Goal: Task Accomplishment & Management: Complete application form

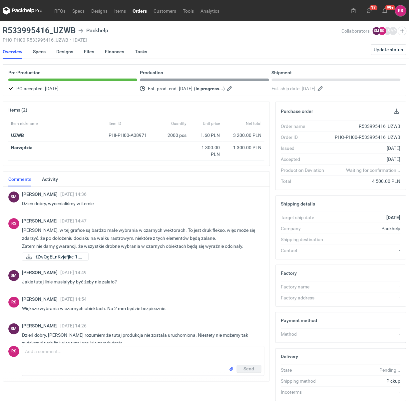
scroll to position [131, 0]
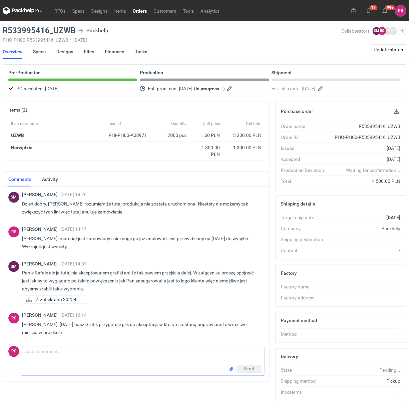
click at [67, 352] on textarea "Comment message" at bounding box center [143, 355] width 242 height 19
click at [50, 298] on span "Zrzut ekranu 2025-09..." at bounding box center [59, 299] width 46 height 7
click at [157, 355] on textarea "Dzień dobry, Panie Sebastianie, przesyłam po zmianach" at bounding box center [143, 355] width 242 height 19
click at [147, 352] on textarea "Dzień dobry, Panie Sebastianie, przesyłam po zmianach. Peoszę o akceptację." at bounding box center [143, 355] width 242 height 19
type textarea "Dzień dobry, Panie Sebastianie, przesyłam po zmianach. Proszę o akceptację."
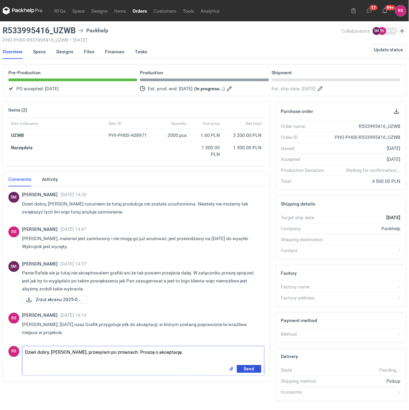
click at [247, 370] on span "Send" at bounding box center [249, 369] width 11 height 5
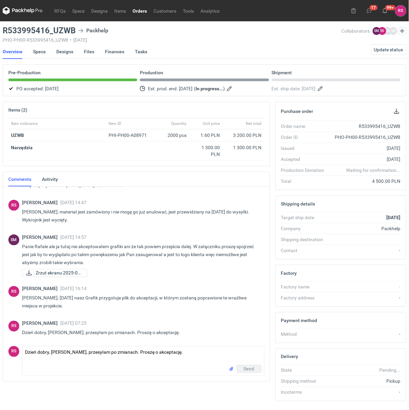
scroll to position [158, 0]
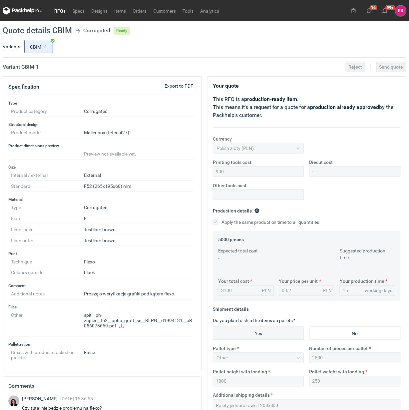
click at [121, 327] on icon at bounding box center [121, 326] width 5 height 5
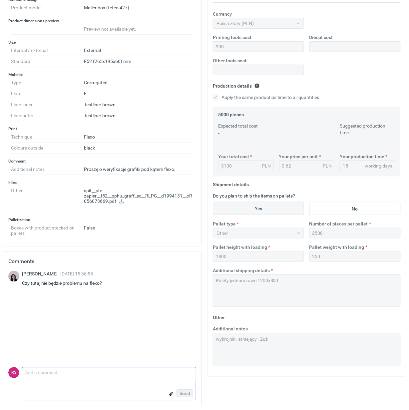
click at [84, 376] on textarea "Comment message" at bounding box center [108, 375] width 173 height 14
type textarea "Tu będzie w porządku."
click at [183, 394] on span "Send" at bounding box center [184, 393] width 11 height 5
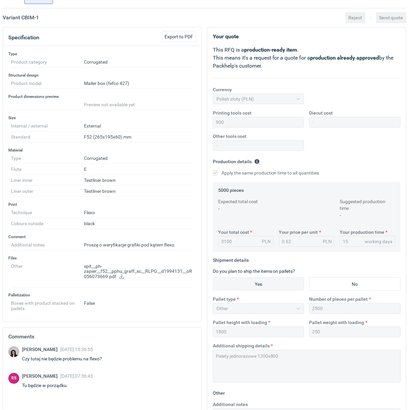
scroll to position [0, 0]
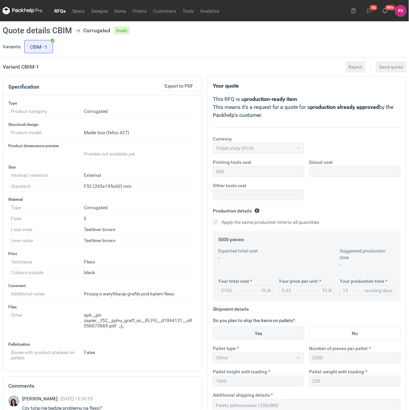
click at [62, 11] on link "RFQs" at bounding box center [60, 11] width 18 height 8
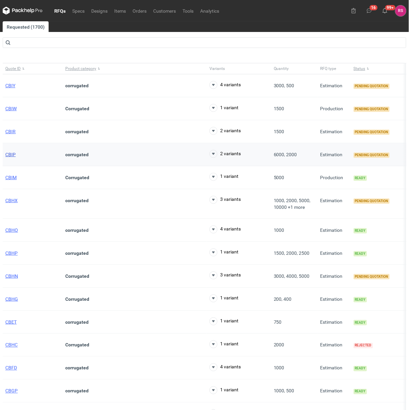
click at [10, 155] on span "CBIP" at bounding box center [10, 154] width 10 height 5
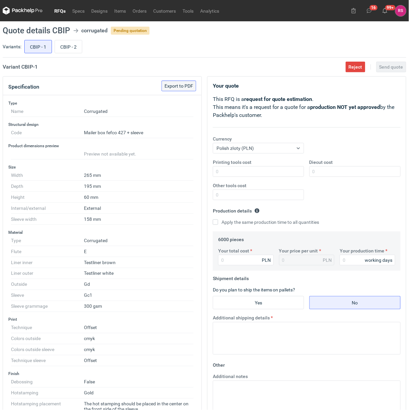
click at [183, 85] on span "Export to PDF" at bounding box center [178, 86] width 29 height 5
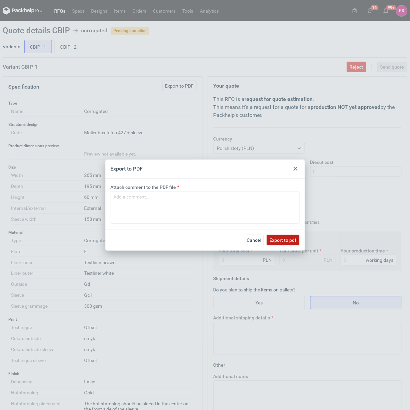
click at [280, 238] on span "Export to pdf" at bounding box center [283, 240] width 27 height 5
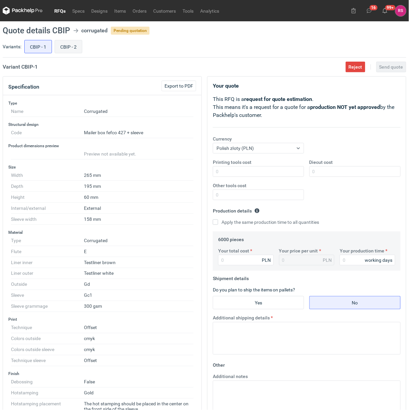
click at [66, 46] on input "CBIP - 2" at bounding box center [68, 46] width 27 height 13
radio input "true"
click at [183, 87] on span "Export to PDF" at bounding box center [178, 86] width 29 height 5
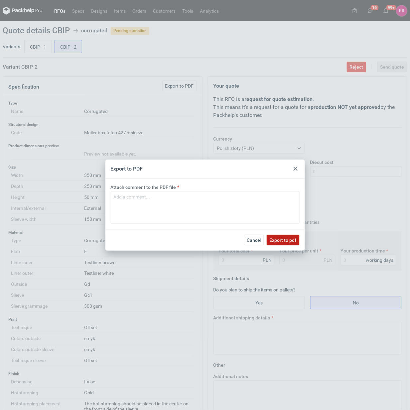
click at [283, 238] on span "Export to pdf" at bounding box center [283, 240] width 27 height 5
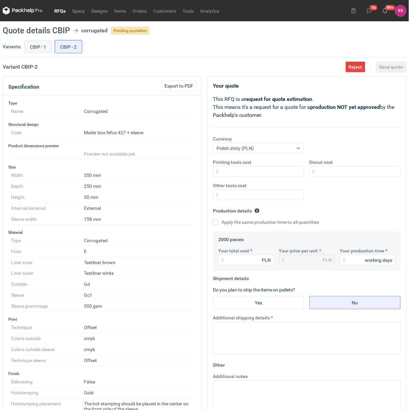
click at [42, 47] on input "CBIP - 1" at bounding box center [38, 46] width 27 height 13
radio input "true"
click at [60, 11] on link "RFQs" at bounding box center [60, 11] width 18 height 8
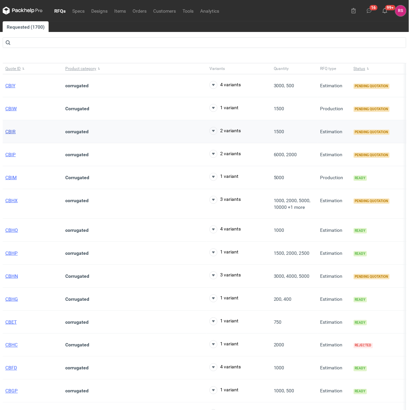
click at [9, 130] on span "CBIR" at bounding box center [10, 131] width 10 height 5
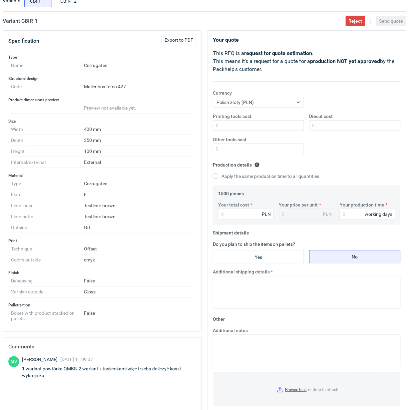
scroll to position [125, 0]
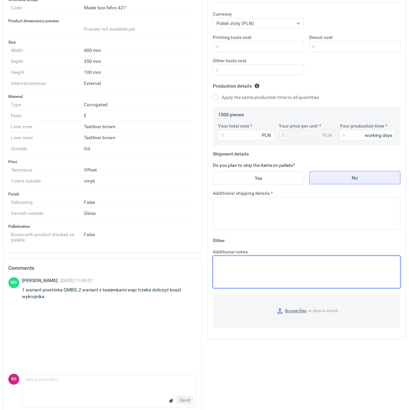
click at [245, 272] on textarea "Additional notes" at bounding box center [307, 272] width 188 height 33
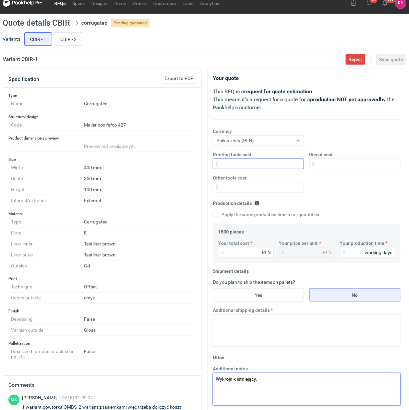
scroll to position [0, 0]
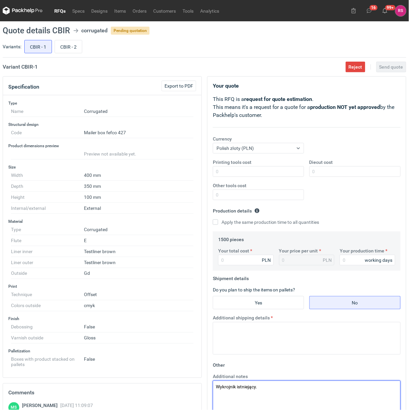
type textarea "Wykrojnik istniejący."
click at [219, 221] on label "Apply the same production time to all quantities" at bounding box center [266, 222] width 107 height 7
click at [218, 221] on input "Apply the same production time to all quantities" at bounding box center [215, 221] width 5 height 5
checkbox input "true"
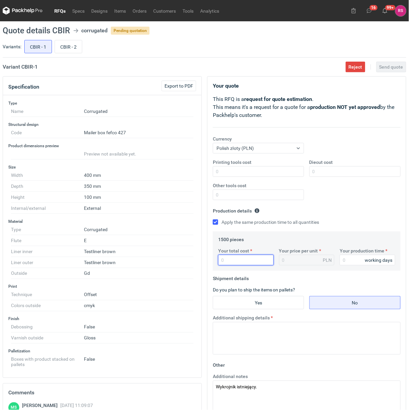
click at [250, 263] on input "Your total cost" at bounding box center [246, 260] width 56 height 11
type input "8"
type input "0.01"
type input "823"
type input "0.55"
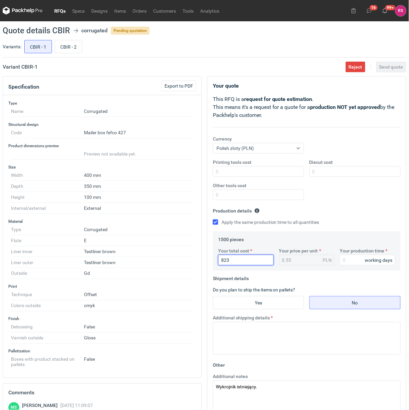
type input "8235"
type input "5.49"
type input "8235"
type input "17"
click at [261, 299] on input "Yes" at bounding box center [258, 302] width 91 height 13
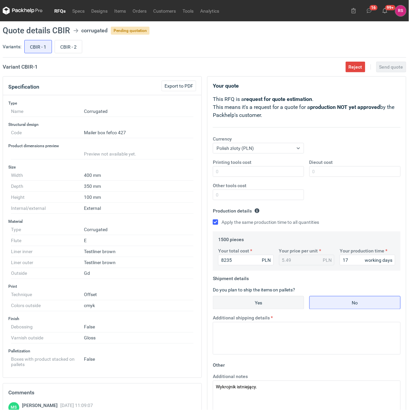
radio input "true"
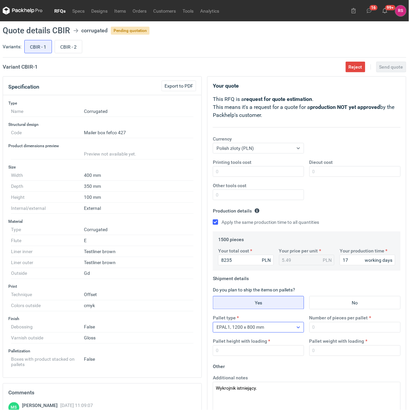
click at [297, 328] on icon at bounding box center [298, 327] width 5 height 5
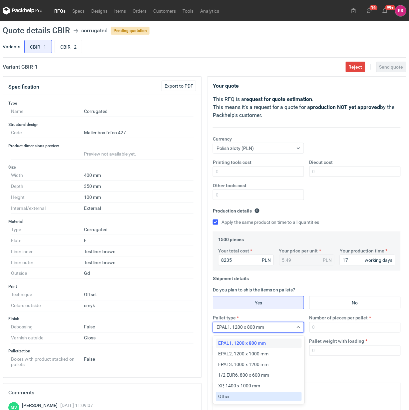
click at [237, 395] on div "Other" at bounding box center [258, 396] width 81 height 7
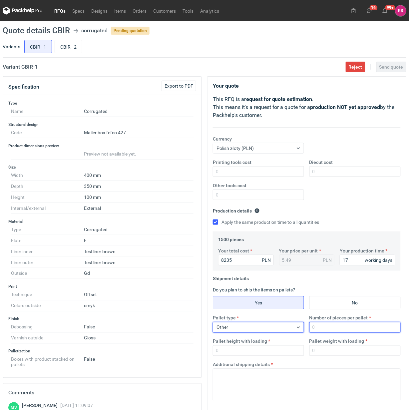
click at [343, 328] on input "Number of pieces per pallet" at bounding box center [354, 327] width 91 height 11
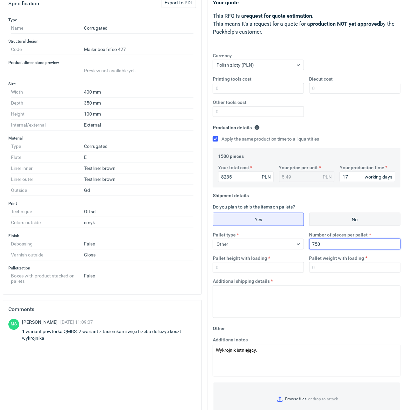
type input "750"
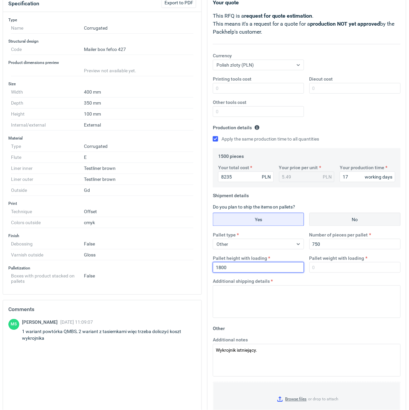
type input "1800"
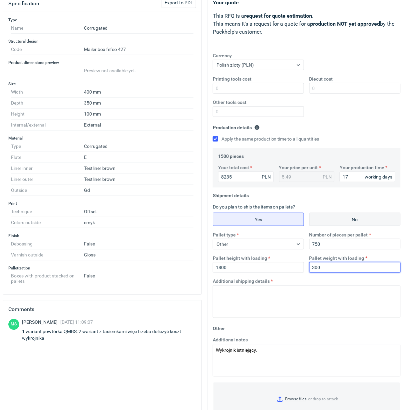
type input "300"
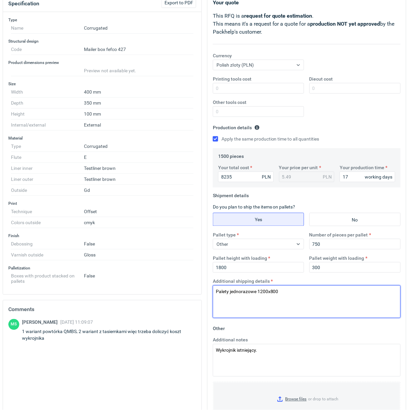
drag, startPoint x: 298, startPoint y: 295, endPoint x: 202, endPoint y: 292, distance: 96.6
click at [202, 292] on div "Specification Export to PDF Type Name Corrugated Structural design Code Mailer …" at bounding box center [204, 226] width 409 height 467
click at [337, 304] on textarea "Palety jednorazowe 1200x800" at bounding box center [307, 301] width 188 height 33
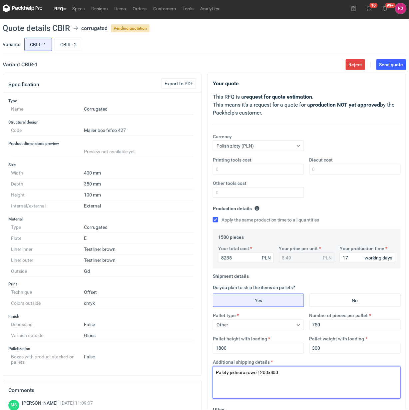
scroll to position [0, 0]
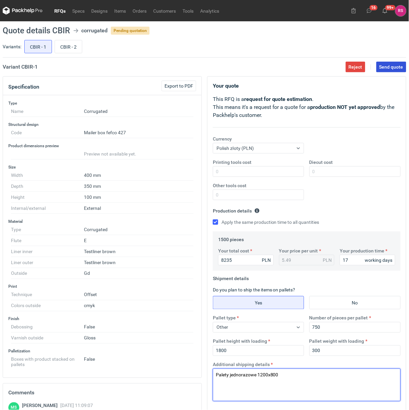
type textarea "Palety jednorazowe 1200x800"
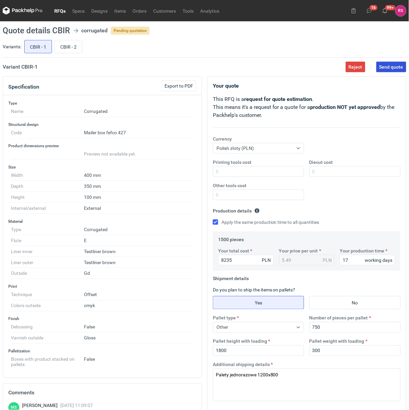
click at [392, 65] on span "Send quote" at bounding box center [391, 67] width 24 height 5
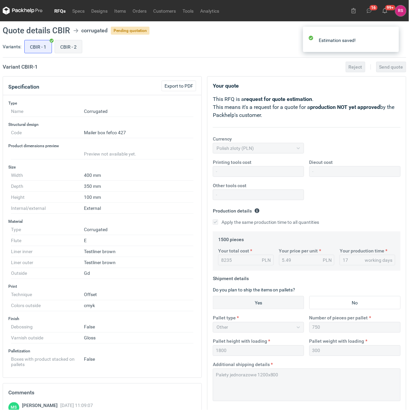
click at [65, 45] on input "CBIR - 2" at bounding box center [68, 46] width 27 height 13
radio input "true"
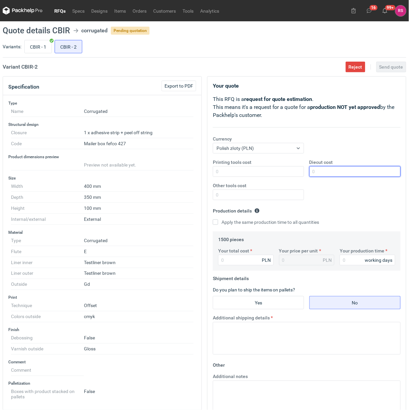
click at [335, 173] on input "Diecut cost" at bounding box center [354, 171] width 91 height 11
type input "750"
click at [213, 219] on input "Apply the same production time to all quantities" at bounding box center [215, 221] width 5 height 5
checkbox input "true"
type input "9720"
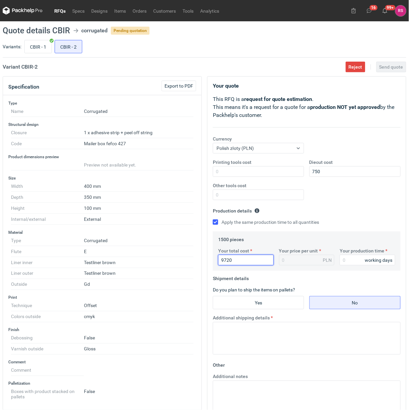
type input "6.48"
type input "9720"
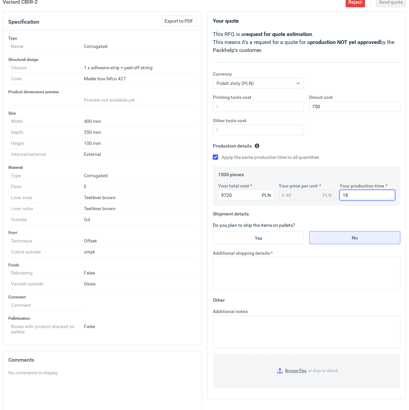
scroll to position [83, 0]
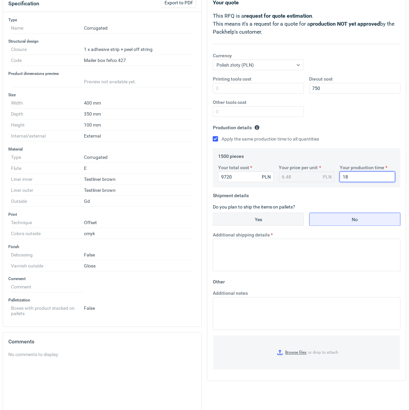
type input "18"
click at [259, 219] on input "Yes" at bounding box center [258, 219] width 91 height 13
radio input "true"
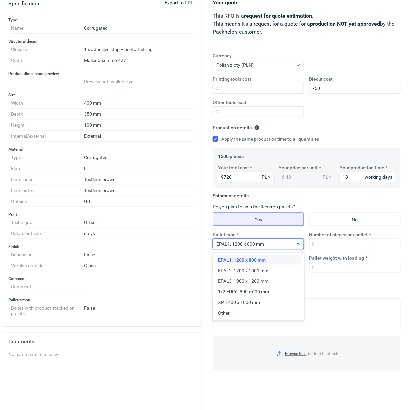
click at [301, 244] on icon at bounding box center [298, 243] width 5 height 5
drag, startPoint x: 233, startPoint y: 314, endPoint x: 336, endPoint y: 259, distance: 117.1
click at [233, 314] on div "Other" at bounding box center [258, 313] width 81 height 7
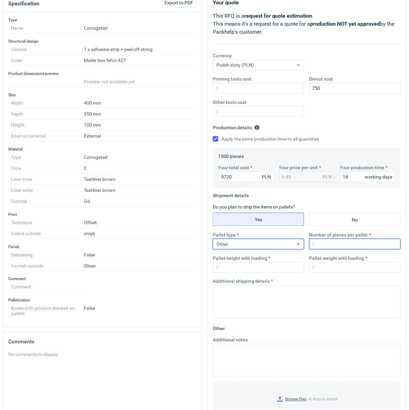
click at [340, 245] on input "Number of pieces per pallet" at bounding box center [354, 244] width 91 height 11
type input "1"
type input "750"
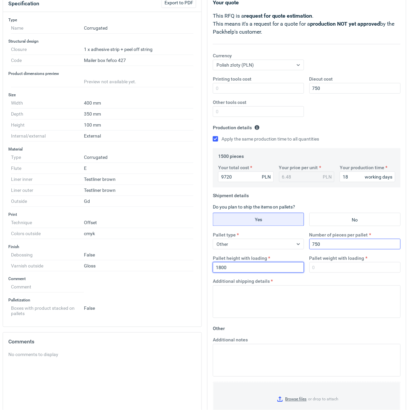
type input "1800"
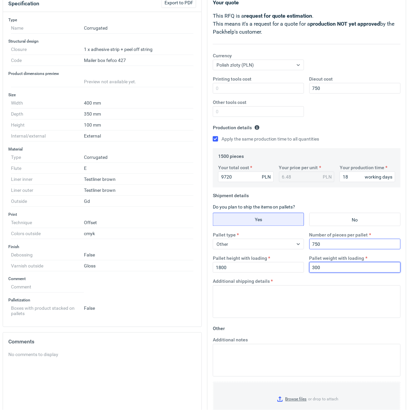
type input "300"
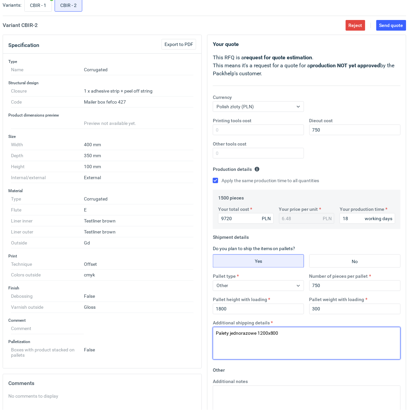
scroll to position [0, 0]
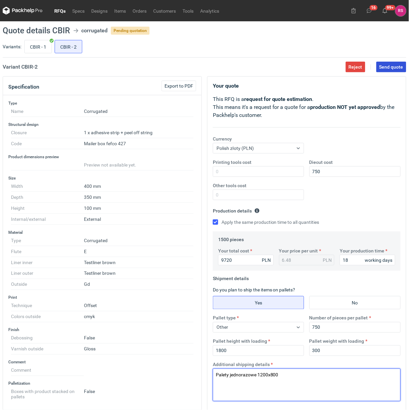
type textarea "Palety jednorazowe 1200x800"
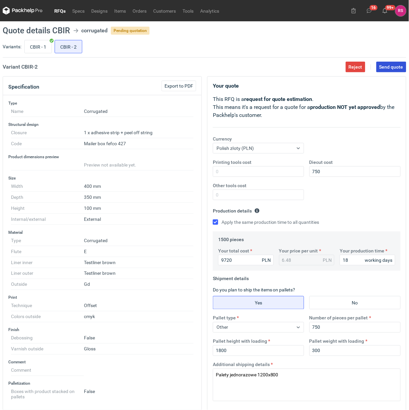
click at [393, 68] on span "Send quote" at bounding box center [391, 67] width 24 height 5
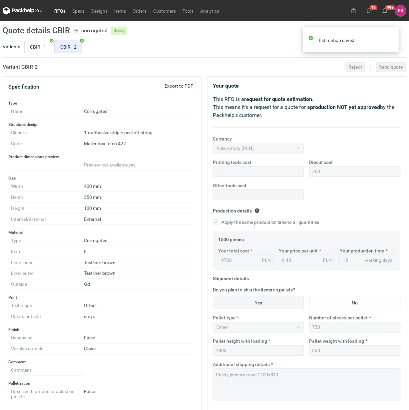
click at [61, 9] on link "RFQs" at bounding box center [60, 11] width 18 height 8
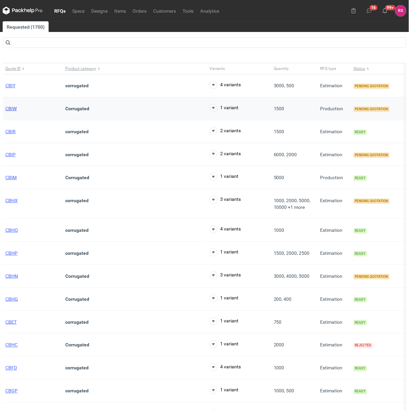
click at [13, 110] on span "CBIW" at bounding box center [10, 108] width 11 height 5
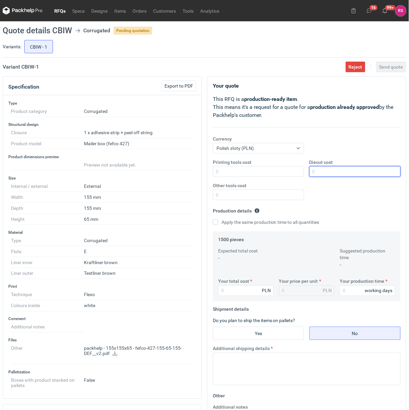
click at [335, 169] on input "Diecut cost" at bounding box center [354, 171] width 91 height 11
click at [259, 172] on input "Printing tools cost" at bounding box center [258, 171] width 91 height 11
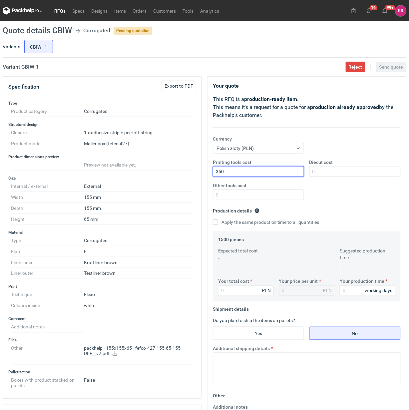
type input "350"
type input "550"
click at [213, 219] on input "Apply the same production time to all quantities" at bounding box center [215, 221] width 5 height 5
checkbox input "true"
click at [239, 286] on input "Your total cost" at bounding box center [246, 290] width 56 height 11
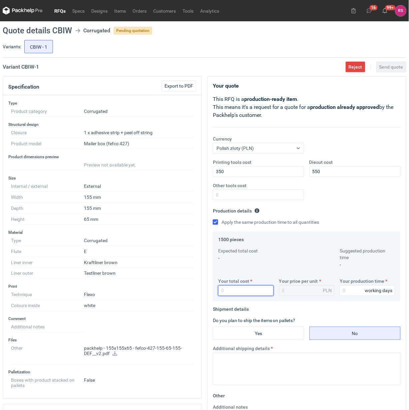
click at [239, 290] on input "Your total cost" at bounding box center [246, 290] width 56 height 11
type input "27"
type input "0.02"
type input "2715"
type input "1.81"
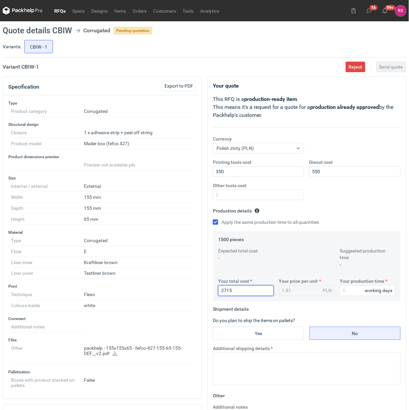
type input "2715"
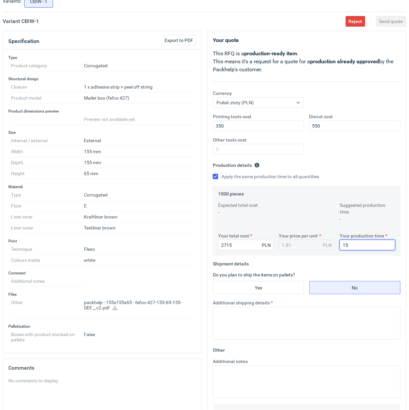
scroll to position [83, 0]
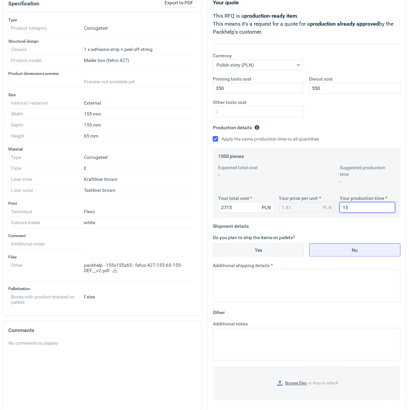
type input "15"
click at [266, 251] on input "Yes" at bounding box center [258, 250] width 91 height 13
radio input "true"
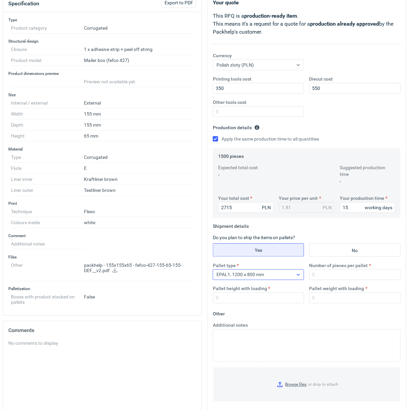
click at [299, 274] on icon at bounding box center [298, 274] width 5 height 5
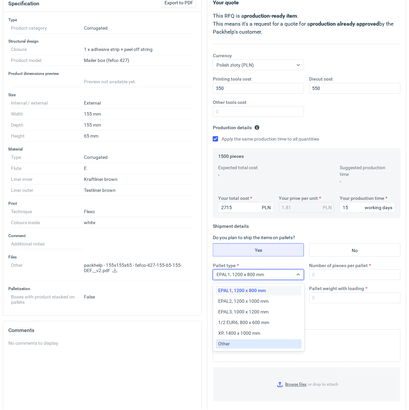
click at [235, 341] on div "Other" at bounding box center [258, 344] width 81 height 7
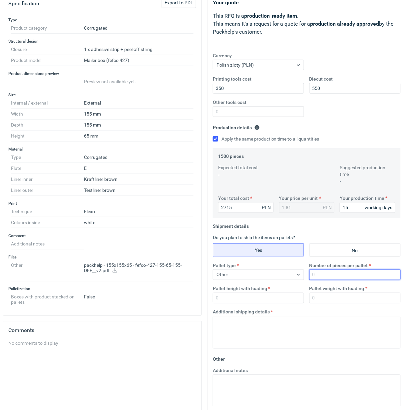
click at [336, 276] on input "Number of pieces per pallet" at bounding box center [354, 274] width 91 height 11
type input "1500"
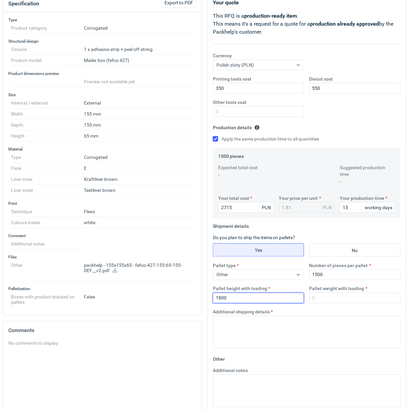
type input "1800"
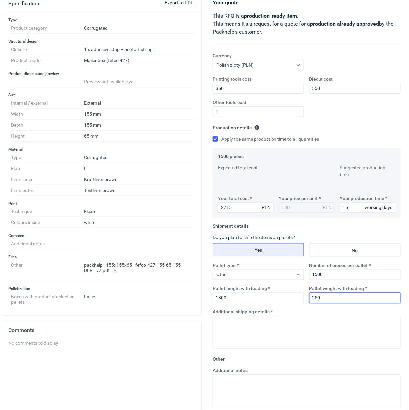
type input "250"
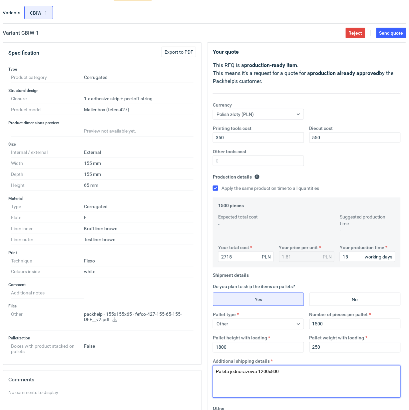
scroll to position [0, 0]
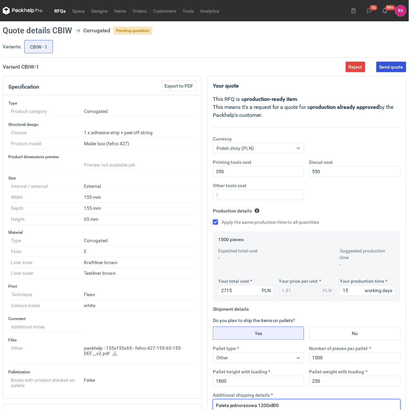
type textarea "Paleta jednorazowa 1200x800"
click at [391, 67] on span "Send quote" at bounding box center [391, 67] width 24 height 5
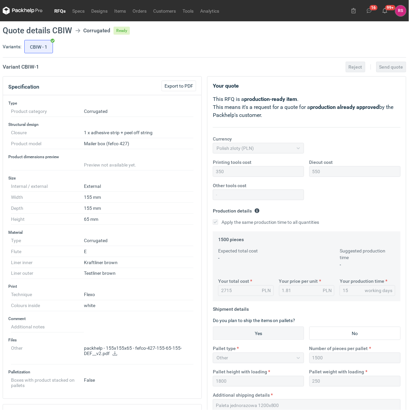
click at [60, 9] on link "RFQs" at bounding box center [60, 11] width 18 height 8
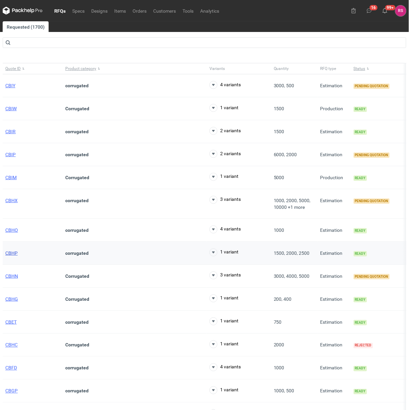
click at [12, 254] on span "CBHP" at bounding box center [11, 252] width 12 height 5
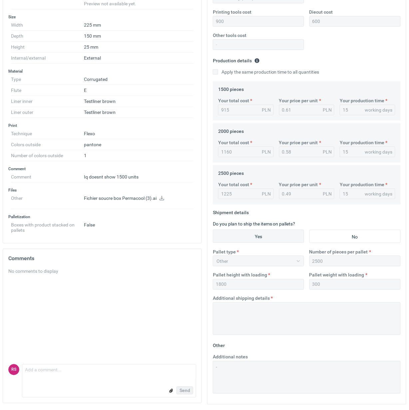
scroll to position [151, 0]
click at [78, 372] on textarea "Comment message" at bounding box center [108, 372] width 173 height 14
drag, startPoint x: 69, startPoint y: 370, endPoint x: 102, endPoint y: 370, distance: 32.6
click at [70, 370] on textarea "Tu jeszcze uwaga od Grafika" at bounding box center [108, 372] width 173 height 14
click at [120, 371] on textarea "Tu jeszcze uwaga od naszego Grafika" at bounding box center [108, 372] width 173 height 14
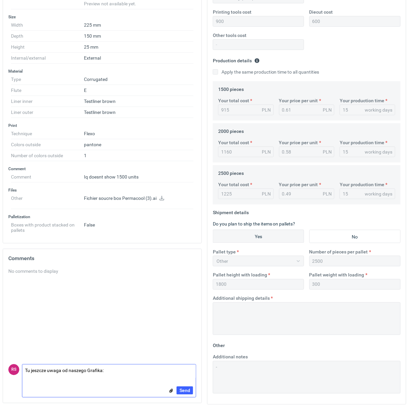
scroll to position [0, 0]
paste textarea "Są w grafice dwie mapy bitowe (zaznaczyłem strzałkami) muszą być zamienione na …"
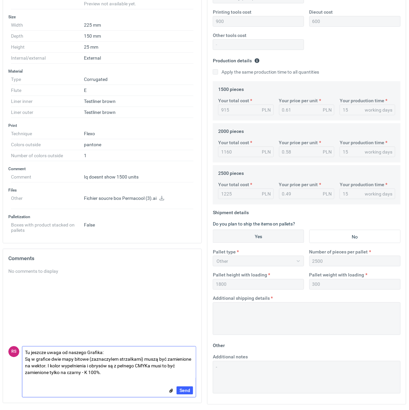
drag, startPoint x: 31, startPoint y: 360, endPoint x: 15, endPoint y: 362, distance: 15.4
click at [15, 362] on div "RS Comment message Tu jeszcze uwaga od naszego Grafika: Są w grafice dwie mapy …" at bounding box center [102, 371] width 188 height 51
click at [45, 361] on textarea "Tu jeszcze uwaga od naszego Grafika: w grafice dwie mapy bitowe (zaznaczyłem st…" at bounding box center [108, 363] width 173 height 32
type textarea "Tu jeszcze uwaga od naszego Grafika: w grafice są dwie mapy bitowe (zaznaczyłem…"
click at [171, 390] on input "file" at bounding box center [170, 391] width 5 height 7
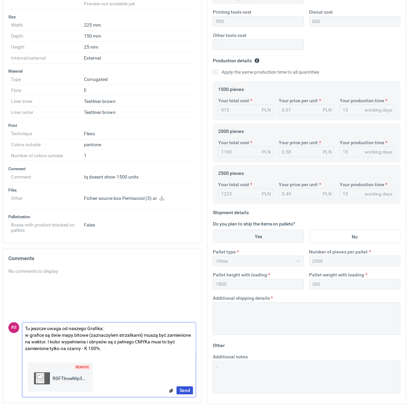
click at [184, 389] on span "Send" at bounding box center [184, 390] width 11 height 5
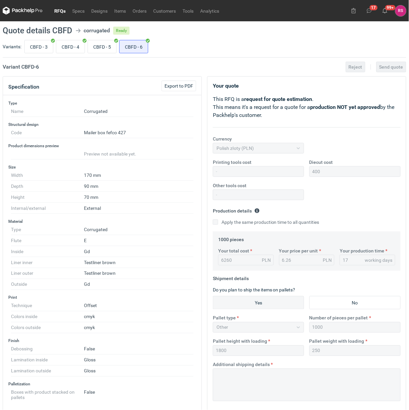
click at [57, 10] on link "RFQs" at bounding box center [60, 11] width 18 height 8
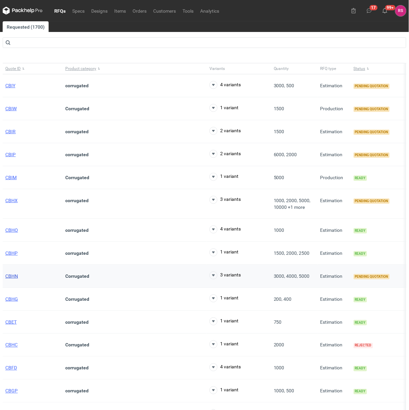
click at [12, 276] on span "CBHN" at bounding box center [11, 275] width 13 height 5
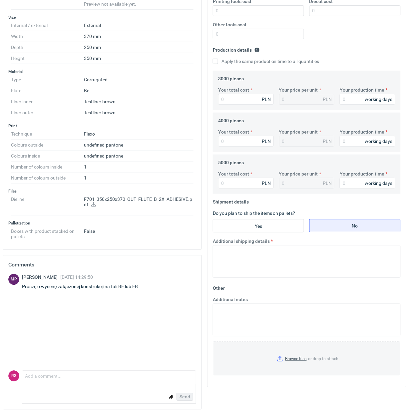
scroll to position [166, 0]
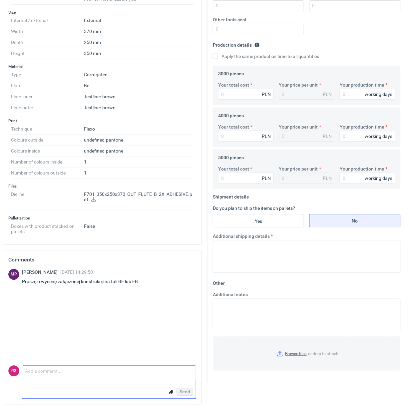
click at [89, 378] on textarea "Comment message" at bounding box center [108, 373] width 173 height 14
type textarea "P"
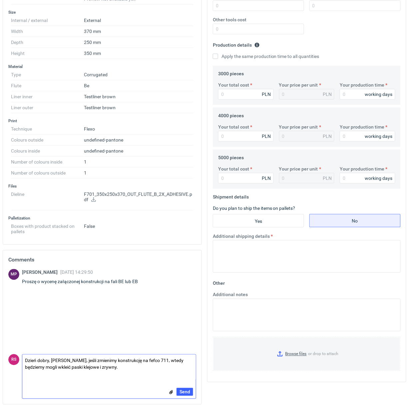
scroll to position [0, 0]
type textarea "Dzień dobry, [PERSON_NAME], jeśli zmienimy konstrukcję na Fefco 711, wtedy będz…"
click at [170, 392] on input "file" at bounding box center [170, 392] width 5 height 7
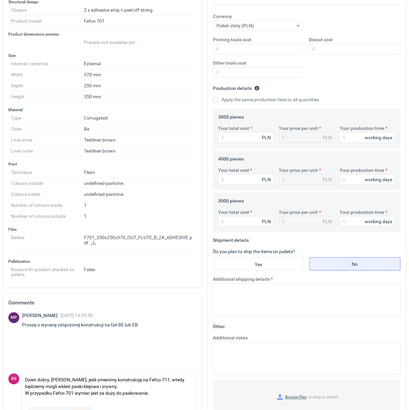
scroll to position [167, 0]
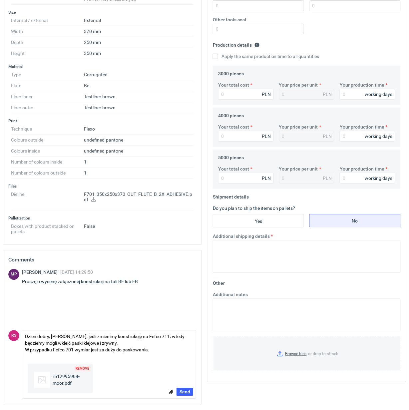
click at [65, 378] on span "r512995904-moor.pdf" at bounding box center [68, 379] width 37 height 13
click at [64, 378] on span "r512995904-moor.pdf" at bounding box center [68, 379] width 37 height 13
click at [121, 369] on div "Remove r512995904-moor.pdf" at bounding box center [95, 380] width 141 height 32
click at [185, 389] on span "Send" at bounding box center [184, 391] width 11 height 5
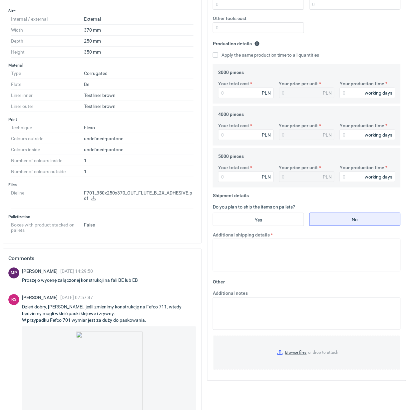
scroll to position [12, 0]
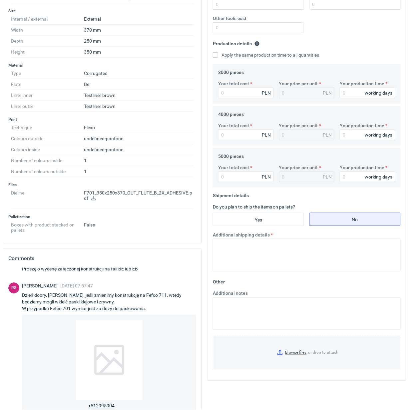
click at [116, 362] on div at bounding box center [109, 360] width 67 height 80
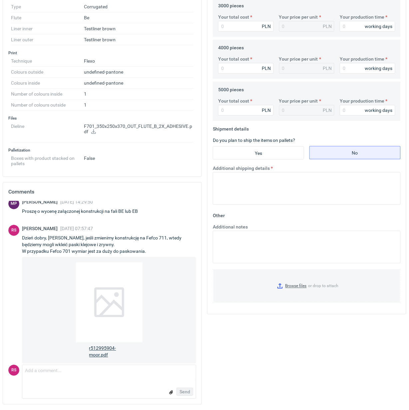
scroll to position [0, 0]
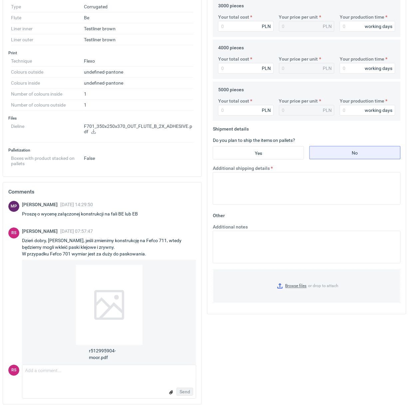
click at [97, 228] on div "Rafał Stani 09 Sep 2025 07:57:47" at bounding box center [109, 231] width 174 height 7
click at [91, 231] on span "09 Sep 2025 07:57:47" at bounding box center [76, 230] width 33 height 5
drag, startPoint x: 140, startPoint y: 305, endPoint x: 121, endPoint y: 306, distance: 19.4
click at [121, 306] on div at bounding box center [109, 305] width 67 height 80
click at [171, 391] on input "file" at bounding box center [170, 392] width 5 height 7
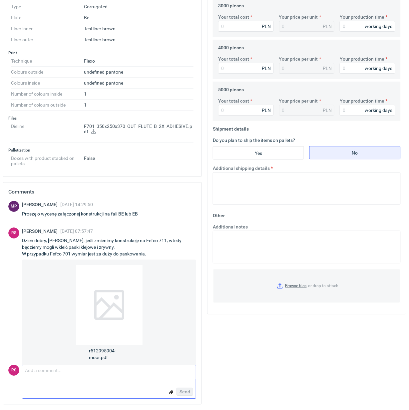
click at [50, 372] on textarea "Comment message" at bounding box center [108, 372] width 173 height 15
type textarea "Przepraszam, to ten załącznik."
click at [171, 391] on input "file" at bounding box center [170, 392] width 5 height 7
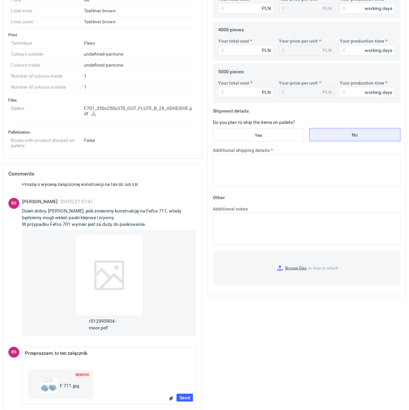
scroll to position [259, 0]
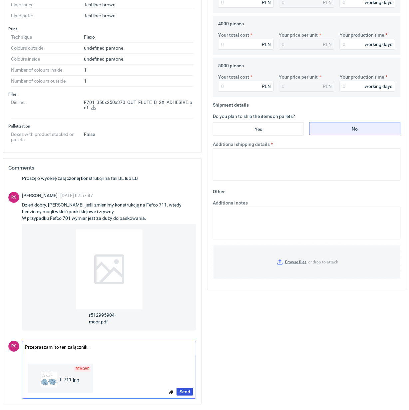
click at [185, 390] on span "Send" at bounding box center [184, 391] width 11 height 5
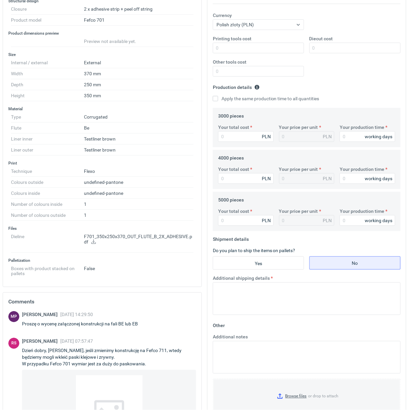
scroll to position [0, 0]
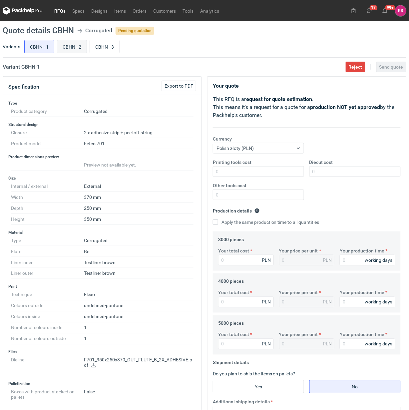
click at [75, 49] on input "CBHN - 2" at bounding box center [71, 46] width 29 height 13
radio input "true"
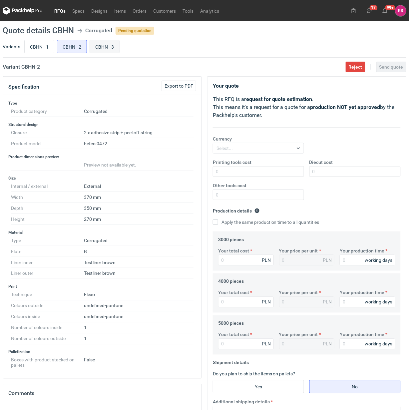
click at [105, 46] on input "CBHN - 3" at bounding box center [104, 46] width 29 height 13
radio input "true"
click at [78, 46] on input "CBHN - 2" at bounding box center [71, 46] width 29 height 13
radio input "true"
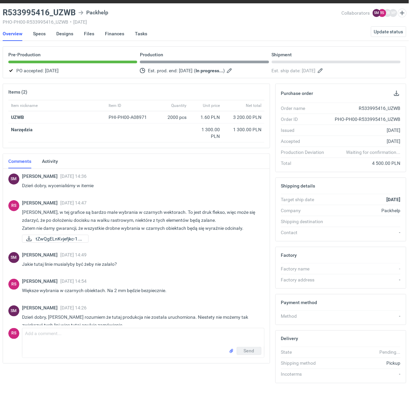
scroll to position [185, 0]
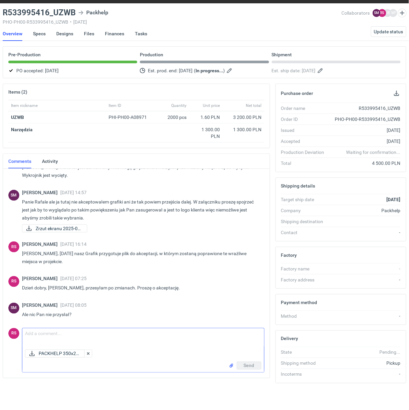
click at [70, 334] on textarea "Comment message" at bounding box center [143, 337] width 242 height 19
type textarea "[PERSON_NAME], przesyłam."
click at [248, 363] on span "Send" at bounding box center [249, 365] width 11 height 5
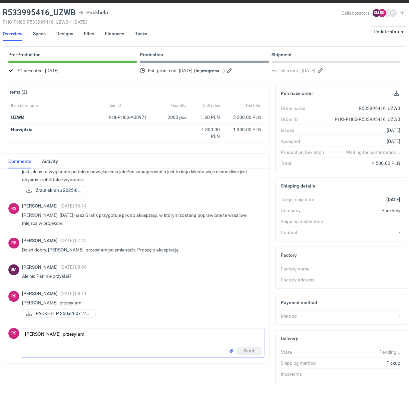
scroll to position [247, 0]
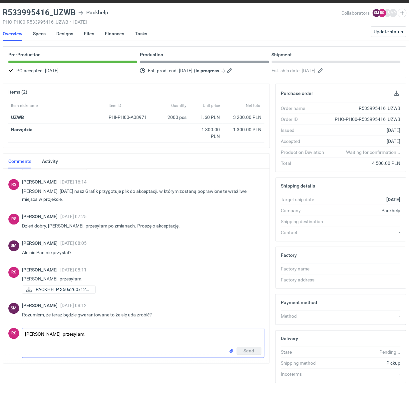
click at [77, 332] on textarea "[PERSON_NAME], przesyłam." at bounding box center [143, 337] width 242 height 19
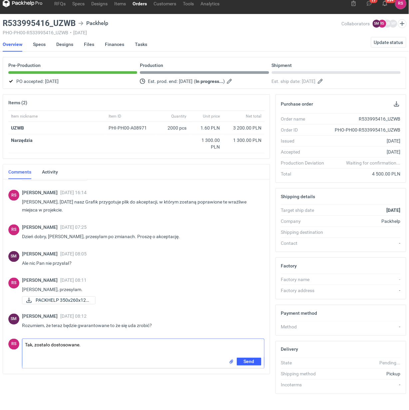
scroll to position [0, 0]
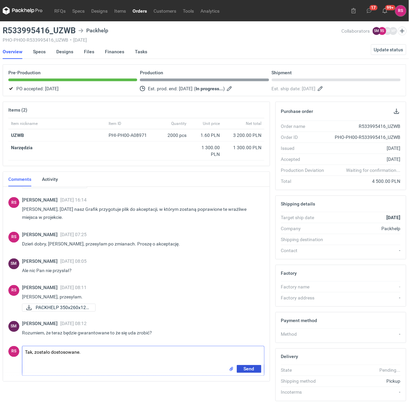
type textarea "Tak, zostało dostosowane."
click at [247, 368] on span "Send" at bounding box center [249, 369] width 11 height 5
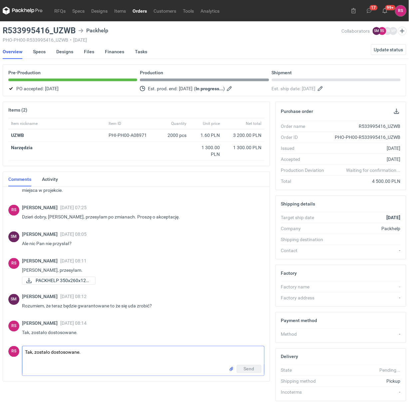
scroll to position [274, 0]
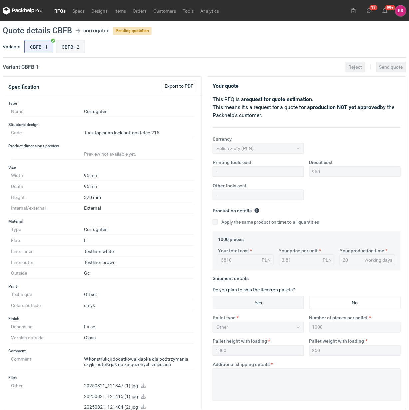
click at [72, 47] on input "CBFB - 2" at bounding box center [70, 46] width 28 height 13
radio input "true"
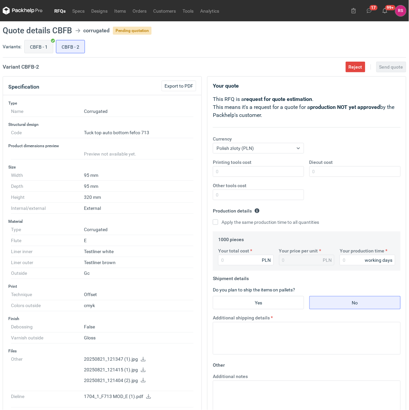
click at [47, 47] on input "CBFB - 1" at bounding box center [39, 46] width 28 height 13
radio input "true"
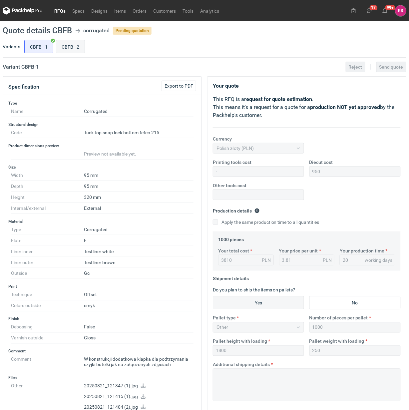
click at [80, 47] on input "CBFB - 2" at bounding box center [70, 46] width 28 height 13
radio input "true"
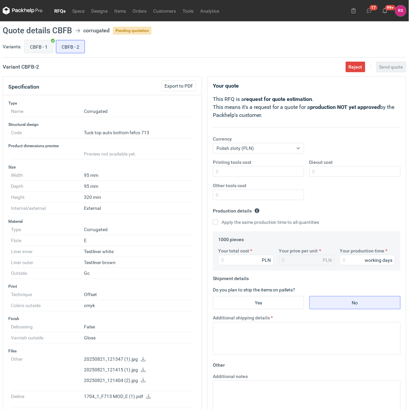
click at [44, 47] on input "CBFB - 1" at bounding box center [39, 46] width 28 height 13
radio input "true"
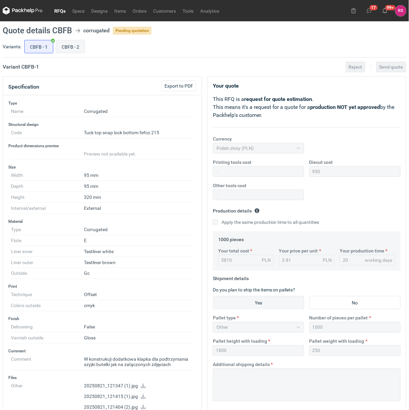
click at [74, 47] on input "CBFB - 2" at bounding box center [70, 46] width 28 height 13
radio input "true"
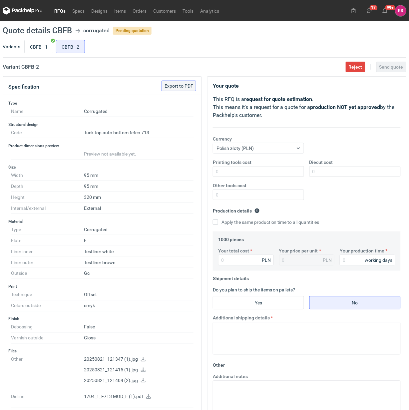
click at [178, 87] on span "Export to PDF" at bounding box center [178, 86] width 29 height 5
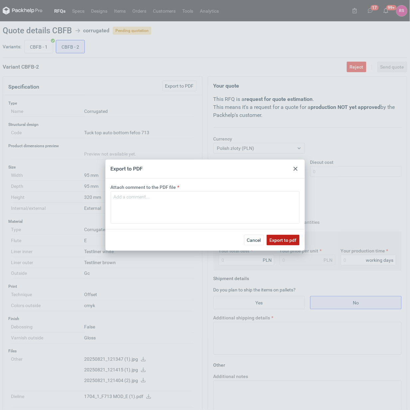
click at [284, 238] on span "Export to pdf" at bounding box center [283, 240] width 27 height 5
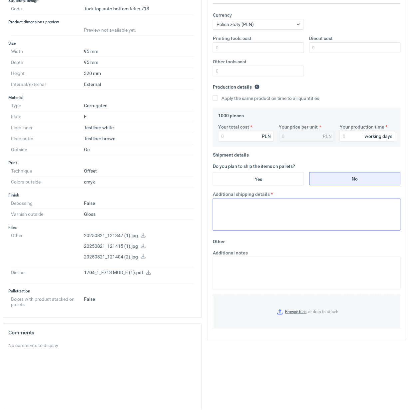
scroll to position [125, 0]
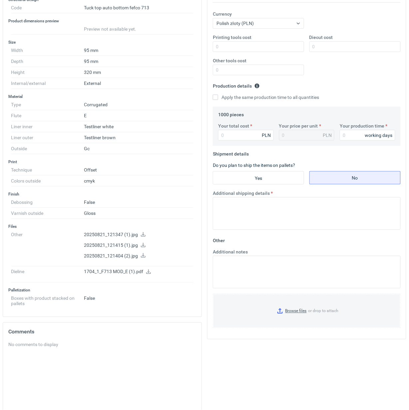
click at [143, 235] on icon at bounding box center [142, 234] width 5 height 5
click at [142, 246] on icon at bounding box center [143, 245] width 5 height 5
click at [141, 255] on icon at bounding box center [142, 255] width 5 height 5
click at [147, 270] on icon at bounding box center [148, 271] width 5 height 5
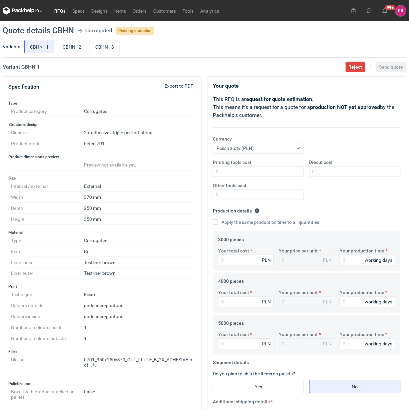
scroll to position [141, 0]
click at [74, 49] on input "CBHN - 2" at bounding box center [71, 46] width 29 height 13
radio input "true"
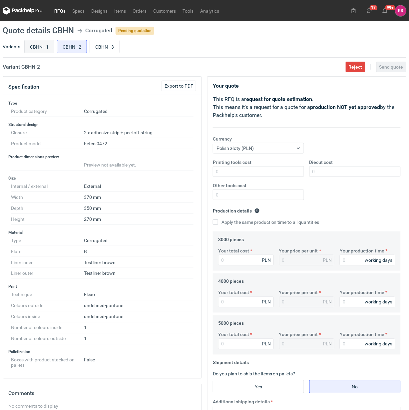
click at [42, 47] on input "CBHN - 1" at bounding box center [39, 46] width 29 height 13
radio input "true"
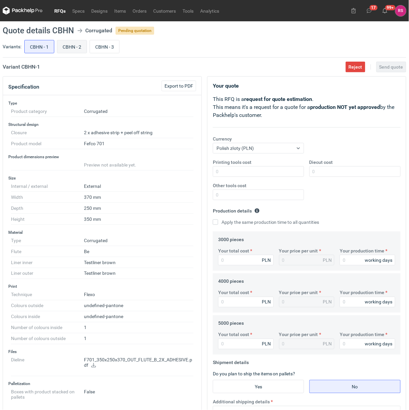
scroll to position [141, 0]
click at [74, 46] on input "CBHN - 2" at bounding box center [71, 46] width 29 height 13
radio input "true"
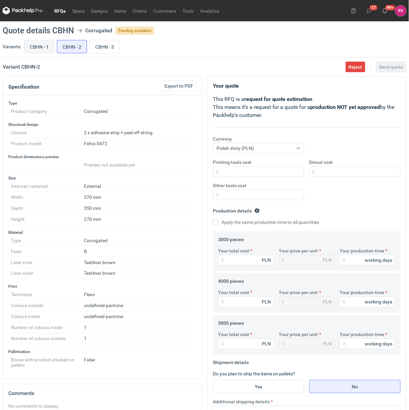
click at [53, 46] on input "CBHN - 1" at bounding box center [39, 46] width 29 height 13
radio input "true"
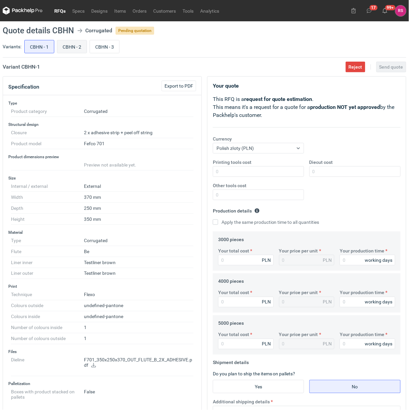
scroll to position [141, 0]
click at [80, 45] on input "CBHN - 2" at bounding box center [71, 46] width 29 height 13
radio input "true"
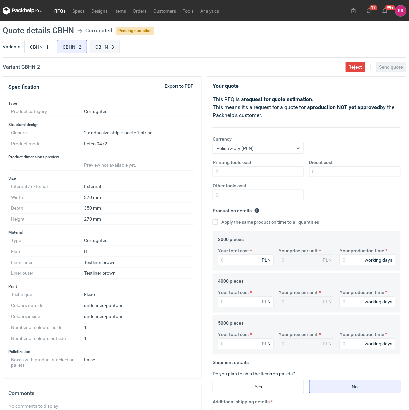
click at [100, 44] on input "CBHN - 3" at bounding box center [104, 46] width 29 height 13
radio input "true"
click at [76, 47] on input "CBHN - 2" at bounding box center [71, 46] width 29 height 13
radio input "true"
click at [110, 47] on input "CBHN - 3" at bounding box center [104, 46] width 29 height 13
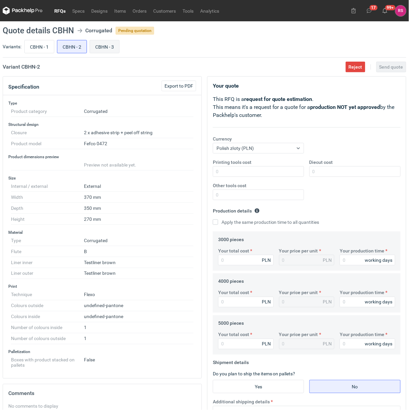
radio input "true"
click at [84, 47] on input "CBHN - 2" at bounding box center [71, 46] width 29 height 13
radio input "true"
click at [107, 45] on input "CBHN - 3" at bounding box center [104, 46] width 29 height 13
radio input "true"
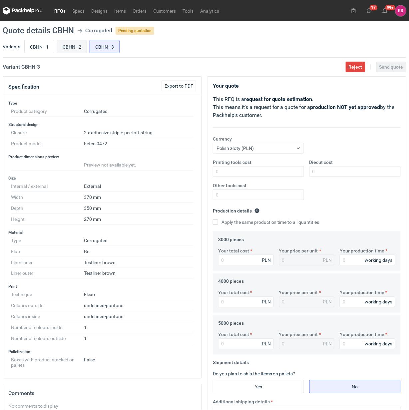
click at [70, 47] on input "CBHN - 2" at bounding box center [71, 46] width 29 height 13
radio input "true"
click at [106, 47] on input "CBHN - 3" at bounding box center [104, 46] width 29 height 13
radio input "true"
click at [79, 47] on input "CBHN - 2" at bounding box center [71, 46] width 29 height 13
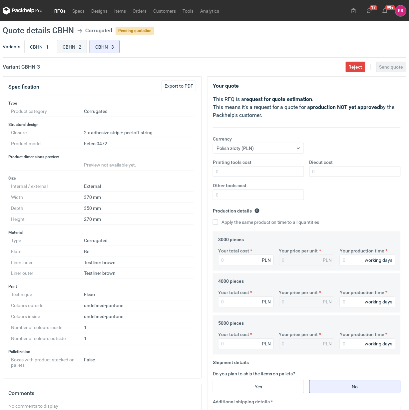
radio input "true"
click at [177, 87] on span "Export to PDF" at bounding box center [178, 86] width 29 height 5
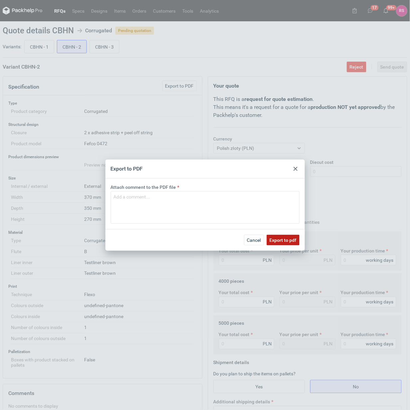
click at [284, 239] on span "Export to pdf" at bounding box center [283, 240] width 27 height 5
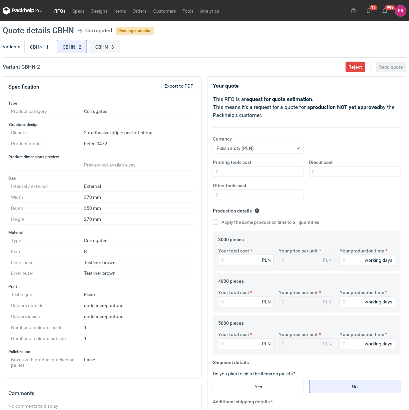
click at [107, 44] on input "CBHN - 3" at bounding box center [104, 46] width 29 height 13
radio input "true"
click at [181, 85] on span "Export to PDF" at bounding box center [178, 86] width 29 height 5
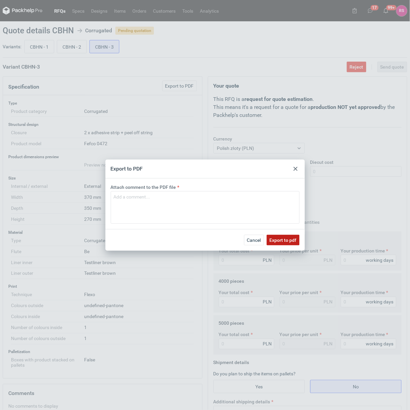
click at [280, 239] on span "Export to pdf" at bounding box center [283, 240] width 27 height 5
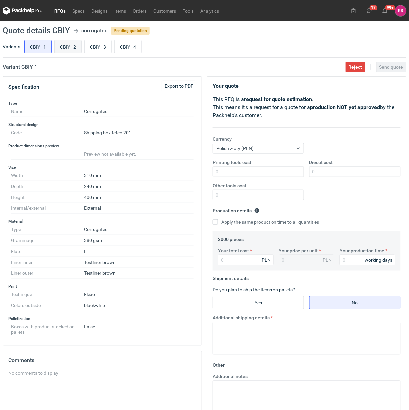
click at [72, 44] on input "CBIY - 2" at bounding box center [68, 46] width 27 height 13
radio input "true"
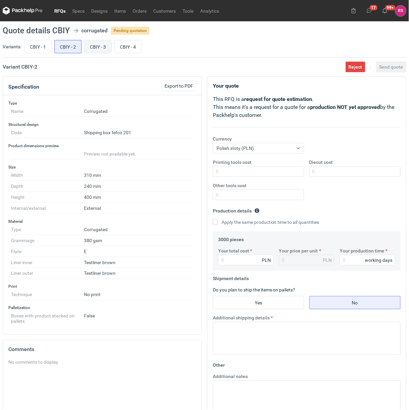
click at [101, 47] on input "CBIY - 3" at bounding box center [98, 46] width 27 height 13
radio input "true"
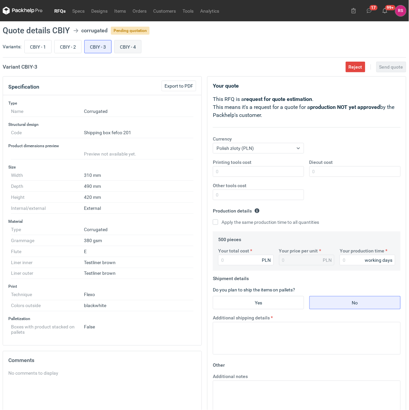
click at [124, 47] on input "CBIY - 4" at bounding box center [128, 46] width 27 height 13
radio input "true"
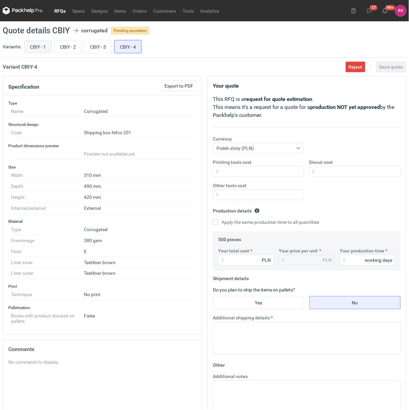
click at [38, 46] on input "CBIY - 1" at bounding box center [38, 46] width 27 height 13
radio input "true"
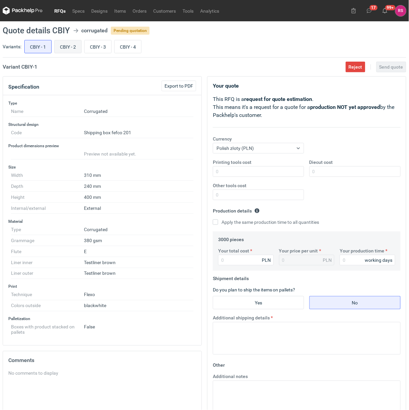
click at [69, 49] on input "CBIY - 2" at bounding box center [68, 46] width 27 height 13
radio input "true"
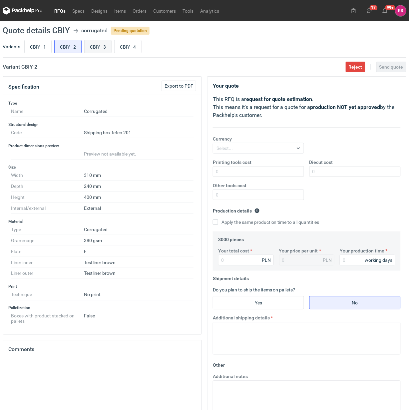
click at [99, 49] on input "CBIY - 3" at bounding box center [98, 46] width 27 height 13
radio input "true"
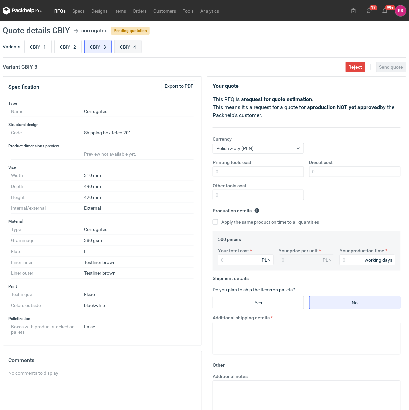
click at [139, 48] on input "CBIY - 4" at bounding box center [128, 46] width 27 height 13
radio input "true"
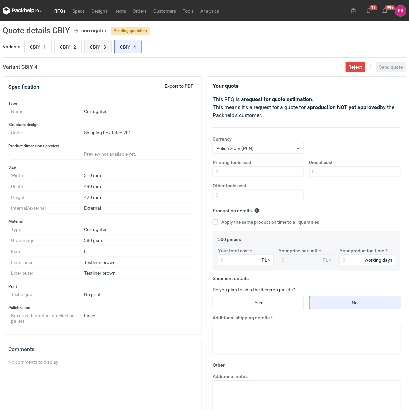
click at [101, 48] on input "CBIY - 3" at bounding box center [98, 46] width 27 height 13
radio input "true"
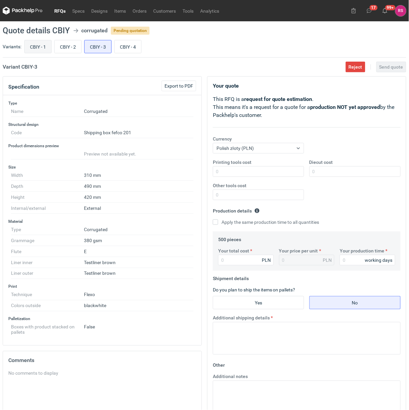
click at [31, 45] on input "CBIY - 1" at bounding box center [38, 46] width 27 height 13
radio input "true"
click at [99, 49] on input "CBIY - 3" at bounding box center [98, 46] width 27 height 13
radio input "true"
click at [34, 49] on input "CBIY - 1" at bounding box center [38, 46] width 27 height 13
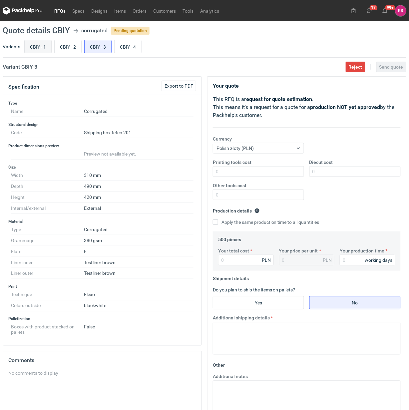
radio input "true"
click at [82, 47] on label "CBIY - 2" at bounding box center [67, 46] width 27 height 13
click at [81, 47] on input "CBIY - 2" at bounding box center [68, 46] width 27 height 13
radio input "true"
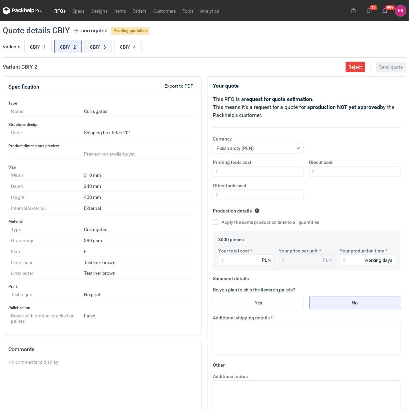
click at [94, 48] on input "CBIY - 3" at bounding box center [98, 46] width 27 height 13
radio input "true"
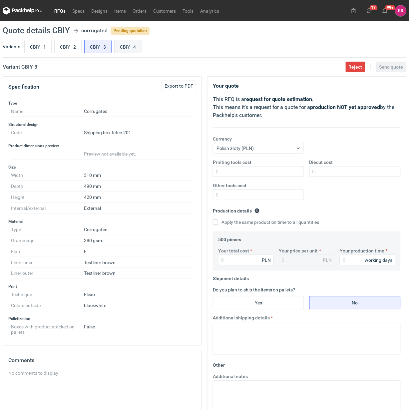
click at [130, 44] on input "CBIY - 4" at bounding box center [128, 46] width 27 height 13
radio input "true"
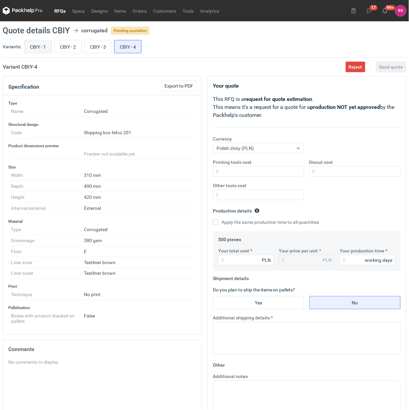
click at [38, 45] on input "CBIY - 1" at bounding box center [38, 46] width 27 height 13
radio input "true"
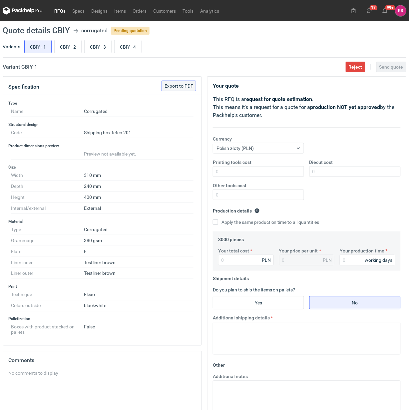
click at [178, 86] on span "Export to PDF" at bounding box center [178, 86] width 29 height 5
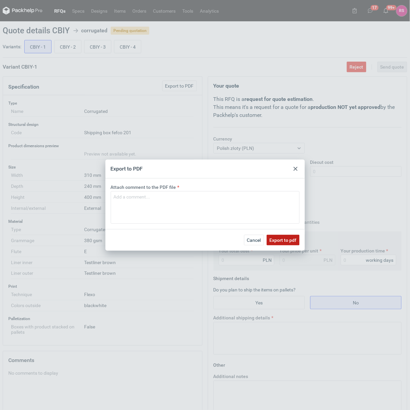
click at [280, 240] on span "Export to pdf" at bounding box center [283, 240] width 27 height 5
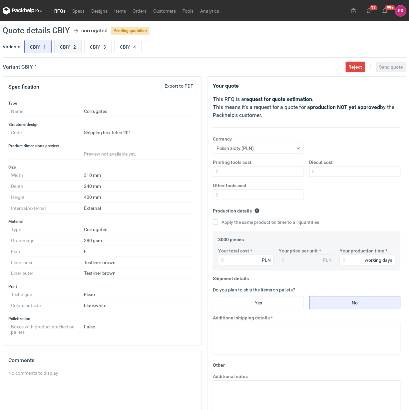
click at [67, 47] on input "CBIY - 2" at bounding box center [68, 46] width 27 height 13
radio input "true"
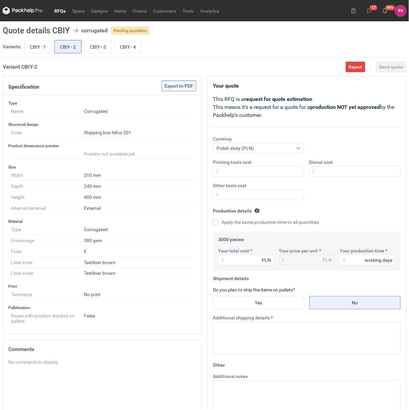
click at [181, 85] on span "Export to PDF" at bounding box center [178, 86] width 29 height 5
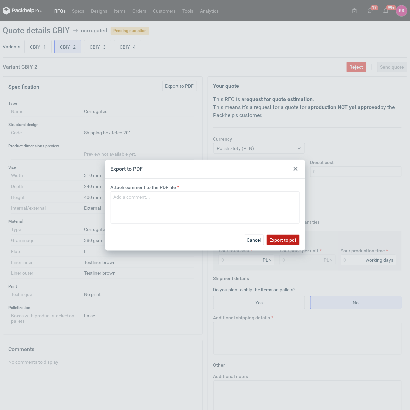
click at [282, 238] on span "Export to pdf" at bounding box center [283, 240] width 27 height 5
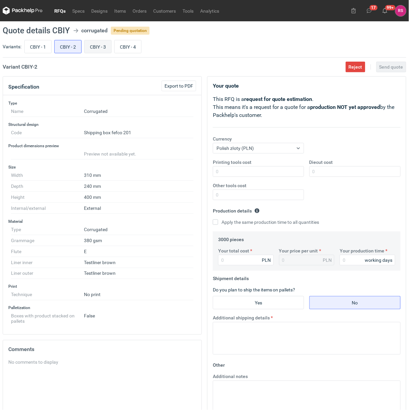
click at [97, 45] on input "CBIY - 3" at bounding box center [98, 46] width 27 height 13
radio input "true"
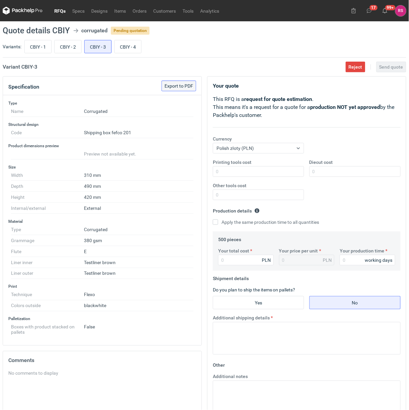
click at [180, 86] on span "Export to PDF" at bounding box center [178, 86] width 29 height 5
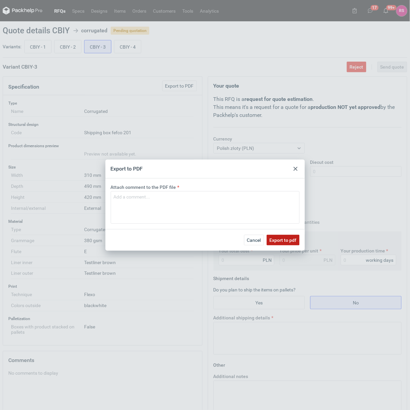
click at [286, 240] on span "Export to pdf" at bounding box center [283, 240] width 27 height 5
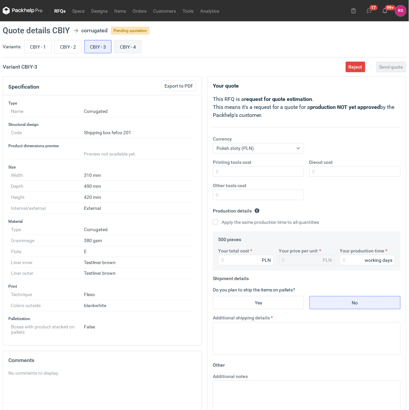
click at [129, 44] on input "CBIY - 4" at bounding box center [128, 46] width 27 height 13
radio input "true"
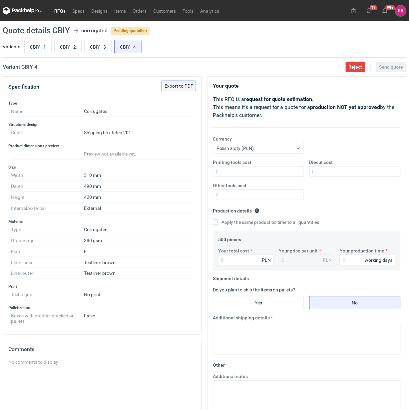
click at [178, 84] on span "Export to PDF" at bounding box center [178, 86] width 29 height 5
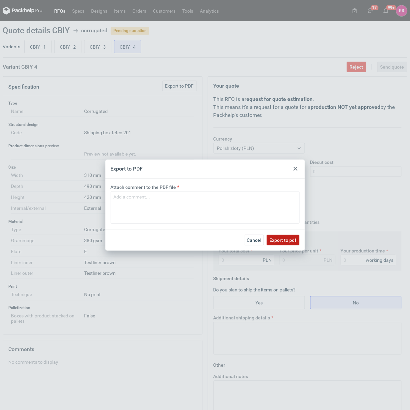
click at [285, 240] on span "Export to pdf" at bounding box center [283, 240] width 27 height 5
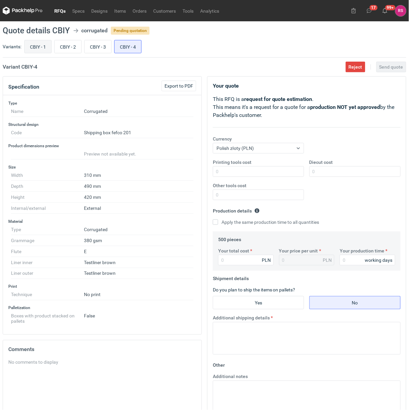
click at [41, 46] on input "CBIY - 1" at bounding box center [38, 46] width 27 height 13
radio input "true"
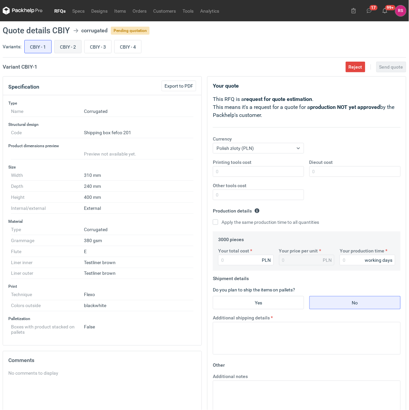
click at [67, 45] on input "CBIY - 2" at bounding box center [68, 46] width 27 height 13
radio input "true"
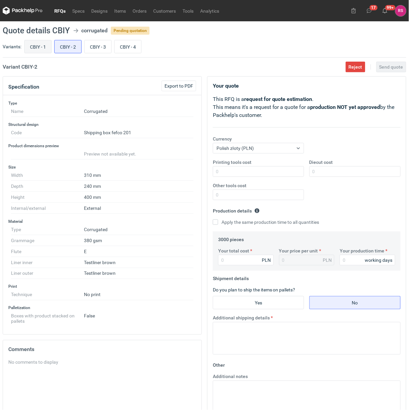
click at [34, 43] on input "CBIY - 1" at bounding box center [38, 46] width 27 height 13
radio input "true"
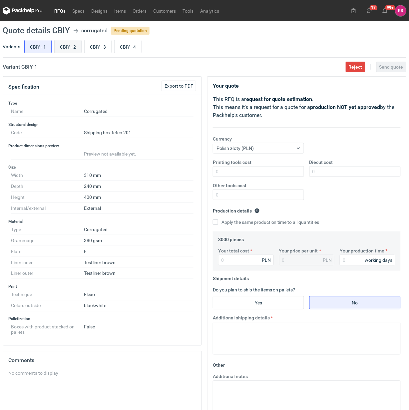
click at [72, 49] on input "CBIY - 2" at bounding box center [68, 46] width 27 height 13
radio input "true"
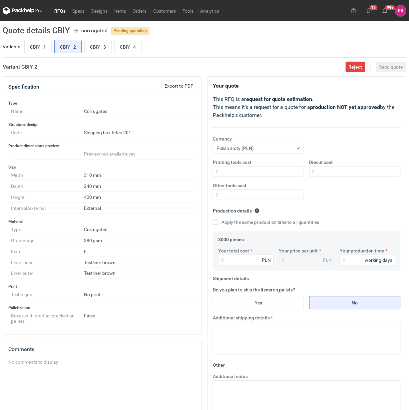
click at [97, 39] on div "CBIY - 1 CBIY - 2 CBIY - 3 CBIY - 4" at bounding box center [214, 47] width 383 height 16
click at [100, 49] on input "CBIY - 3" at bounding box center [98, 46] width 27 height 13
radio input "true"
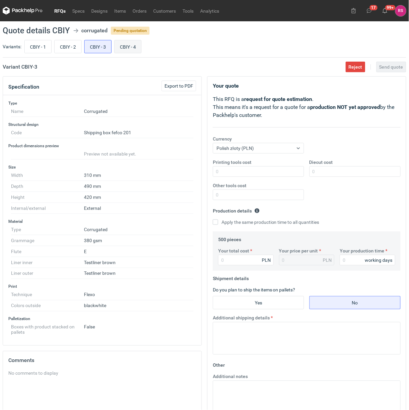
click at [132, 49] on input "CBIY - 4" at bounding box center [128, 46] width 27 height 13
radio input "true"
